Goal: Information Seeking & Learning: Learn about a topic

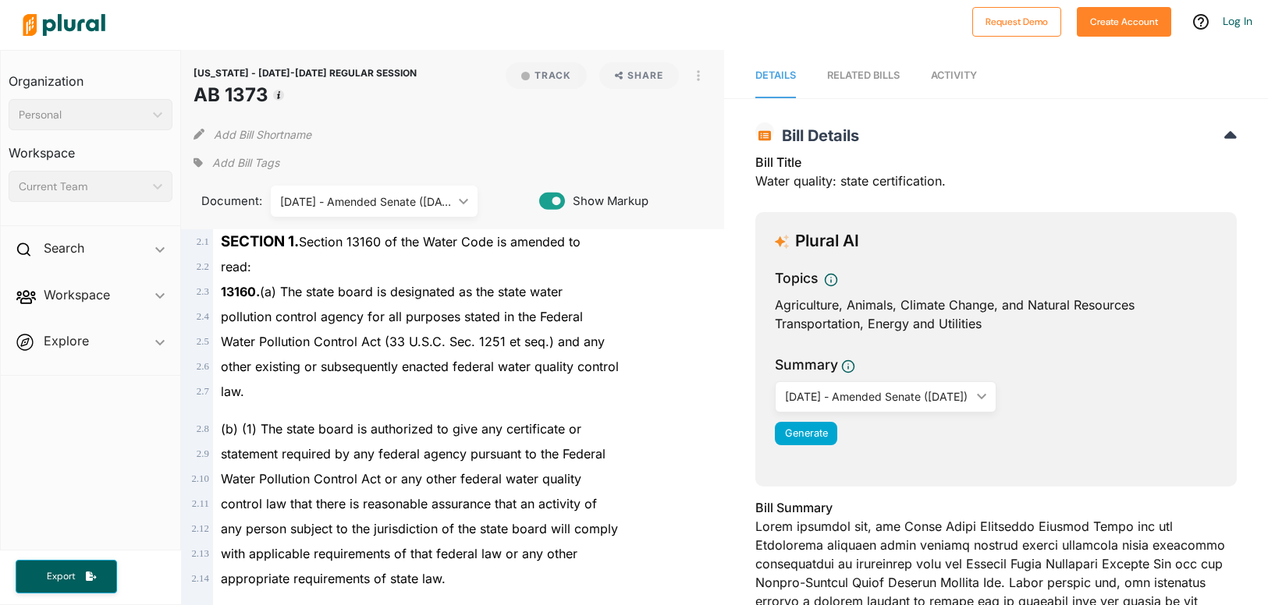
click at [435, 209] on div "[DATE] - Amended Senate ([DATE])" at bounding box center [366, 202] width 172 height 16
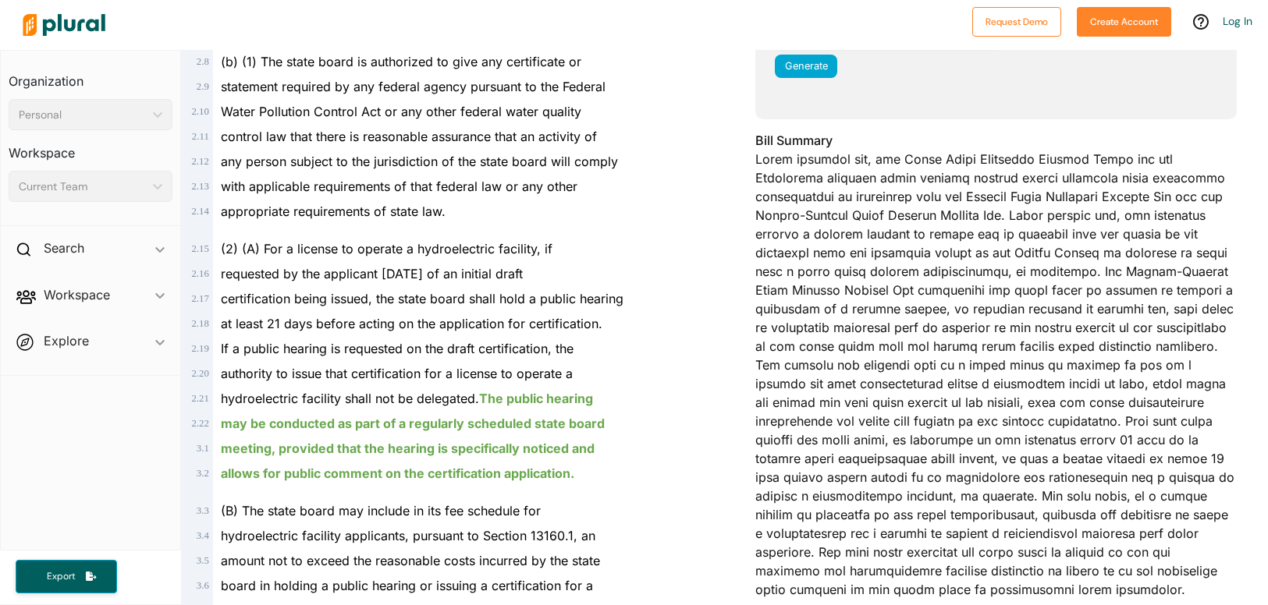
scroll to position [390, 0]
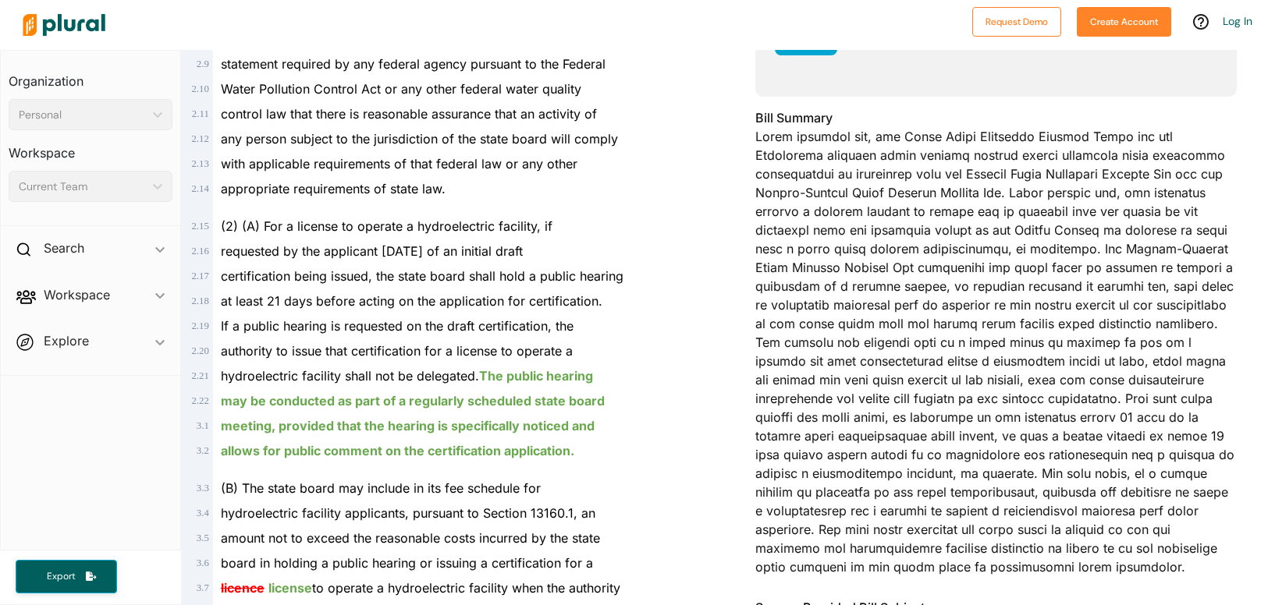
click at [760, 375] on div "Bill Summary" at bounding box center [995, 347] width 481 height 478
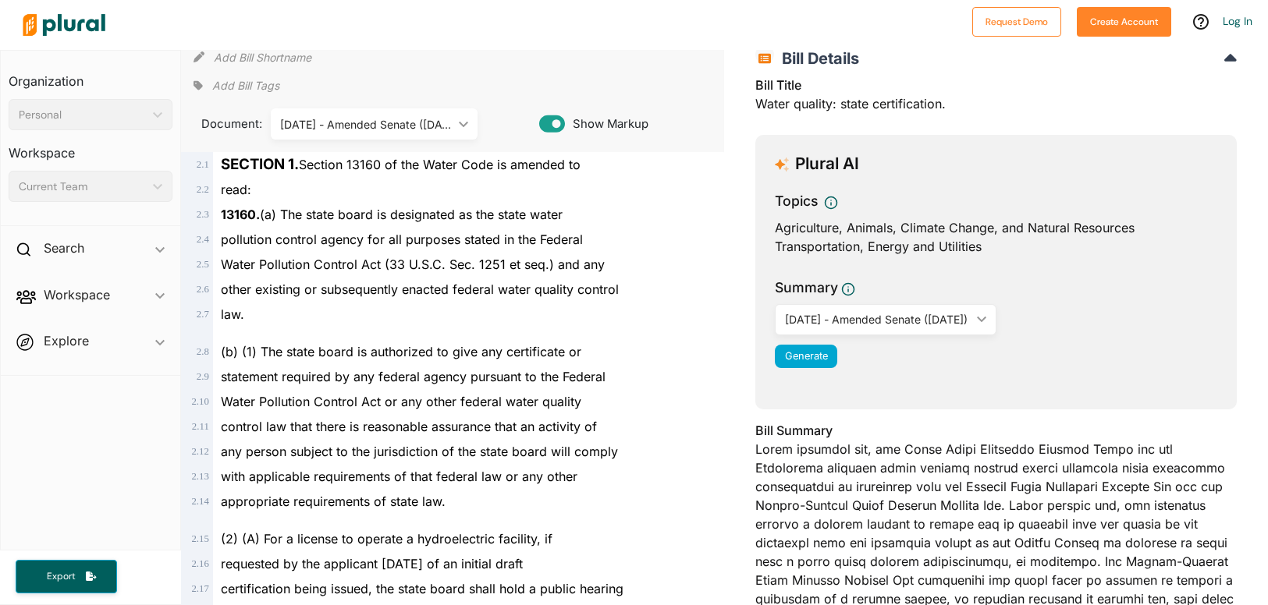
scroll to position [0, 0]
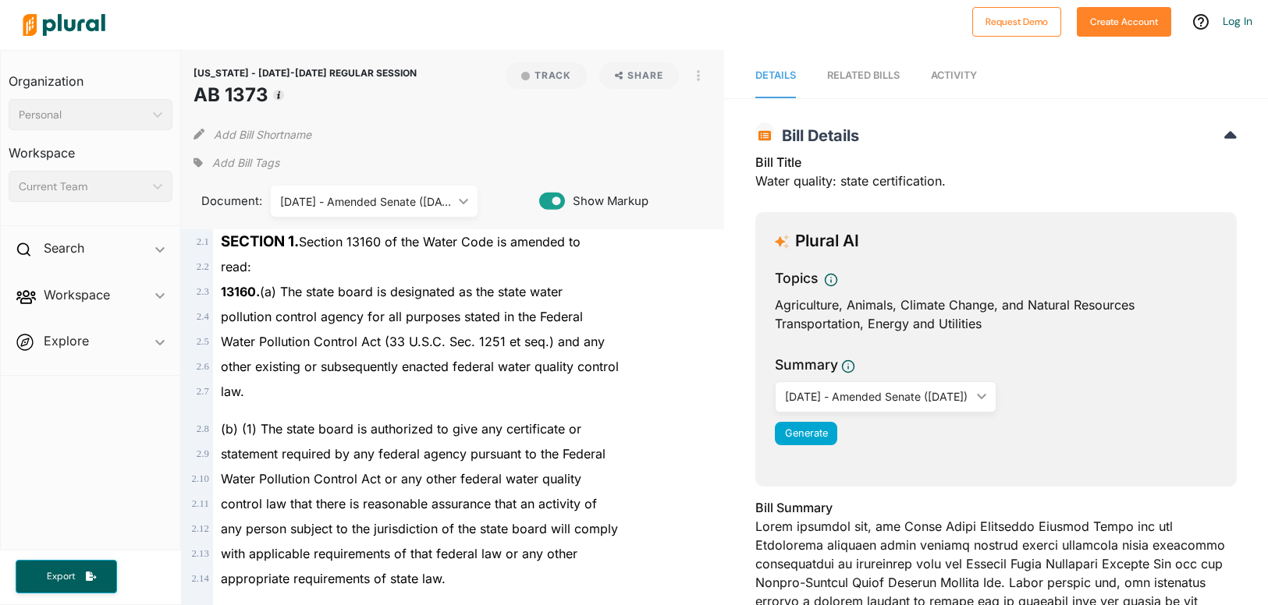
click at [861, 83] on div "RELATED BILLS" at bounding box center [863, 75] width 73 height 15
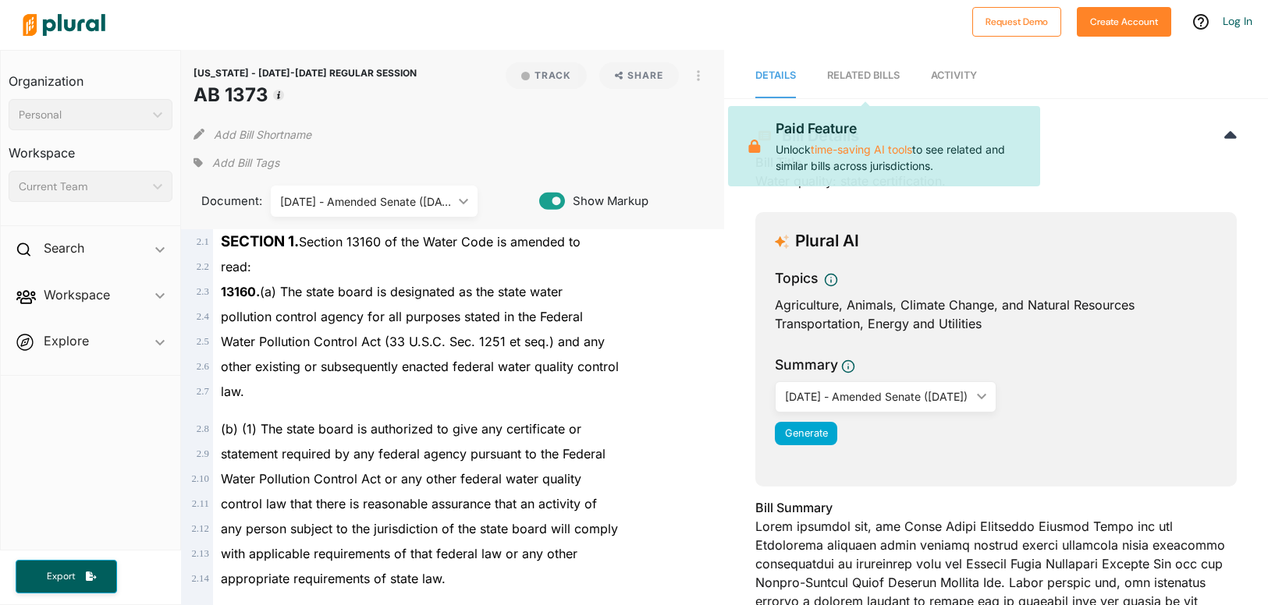
click at [865, 80] on div "RELATED BILLS" at bounding box center [863, 75] width 73 height 15
click at [955, 78] on span "Activity" at bounding box center [954, 75] width 46 height 12
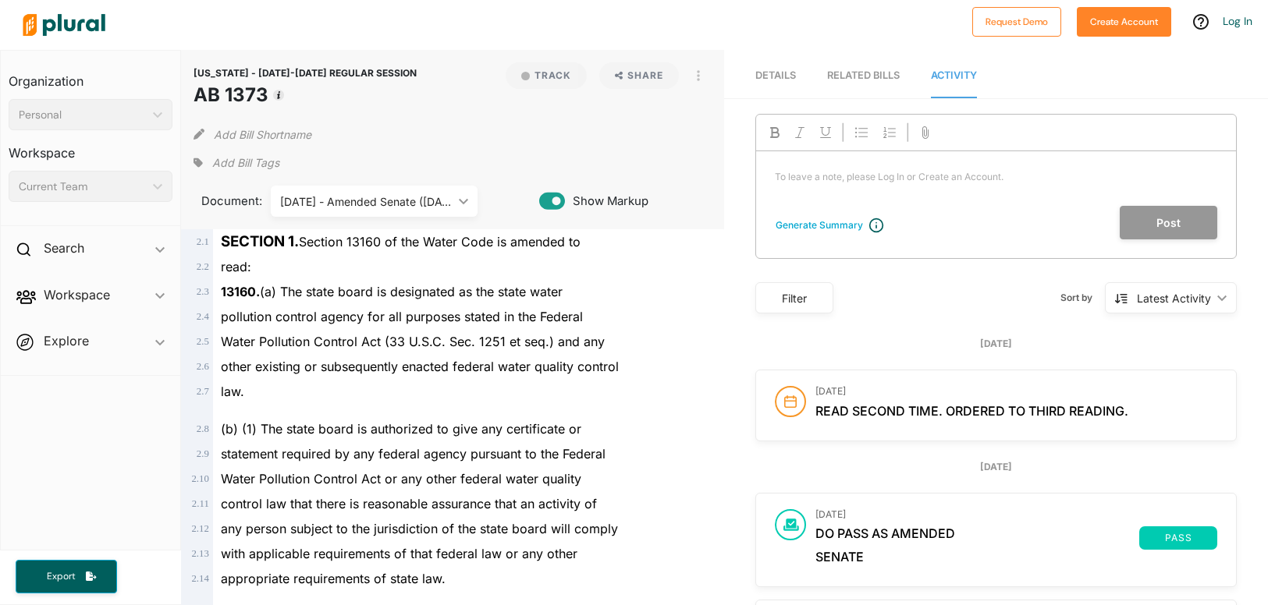
click at [847, 83] on div "RELATED BILLS" at bounding box center [863, 75] width 73 height 15
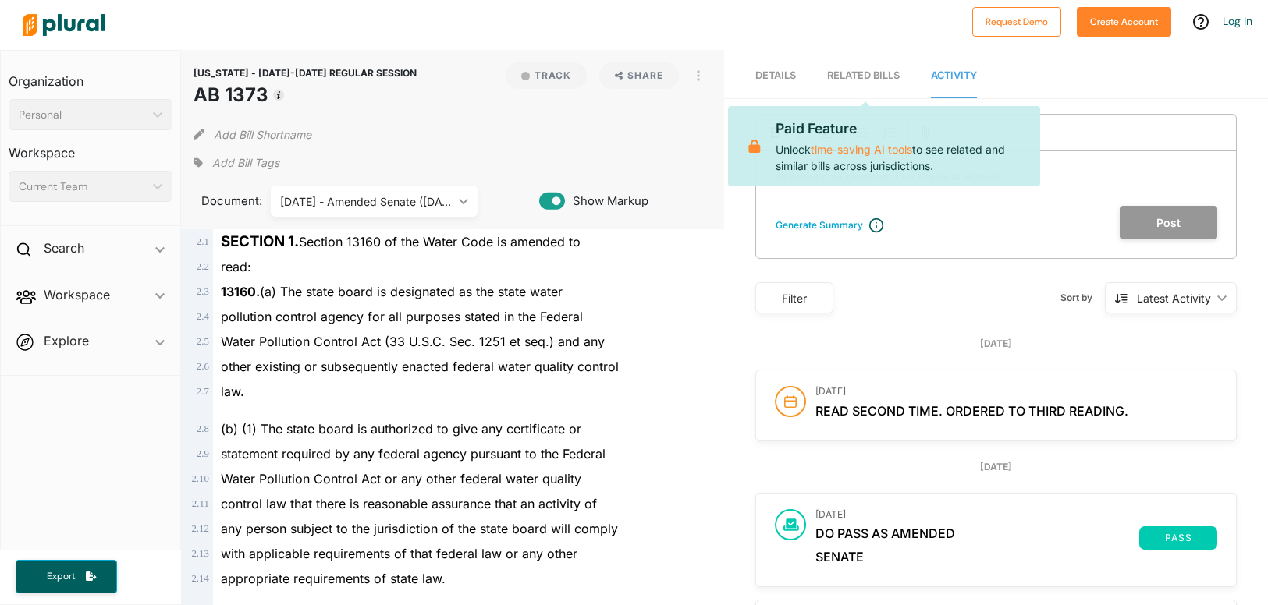
click at [852, 66] on link "RELATED BILLS" at bounding box center [863, 76] width 73 height 44
